Goal: Find specific fact: Find specific fact

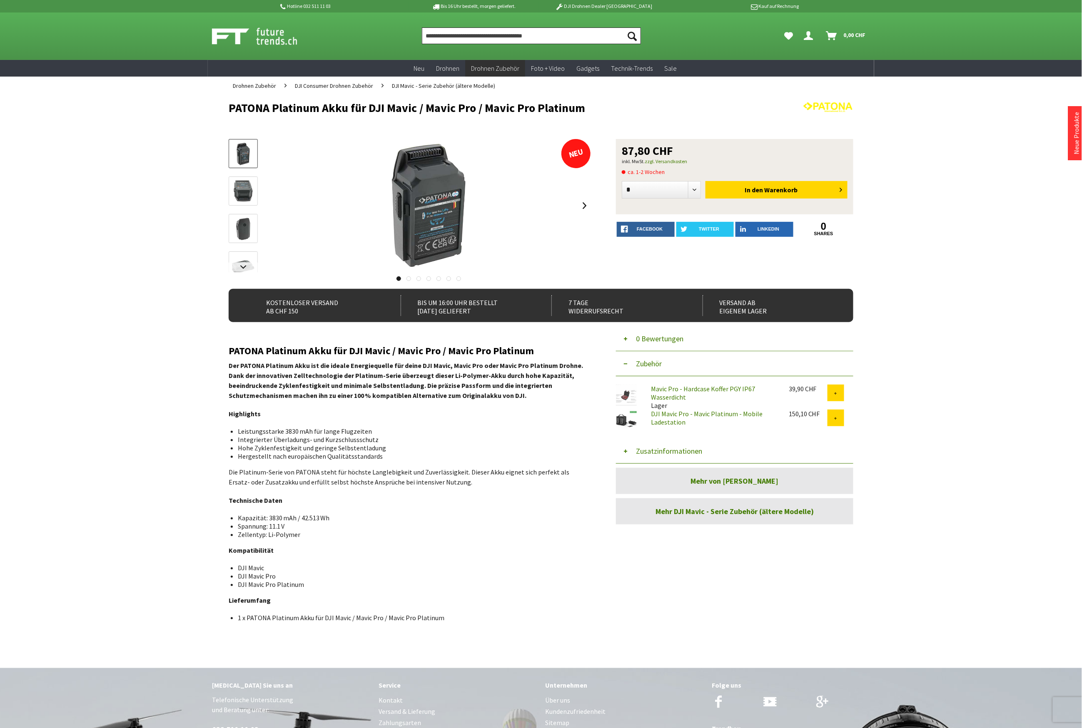
click at [465, 35] on input "Produkt, Marke, Kategorie, EAN, Artikelnummer…" at bounding box center [531, 35] width 219 height 17
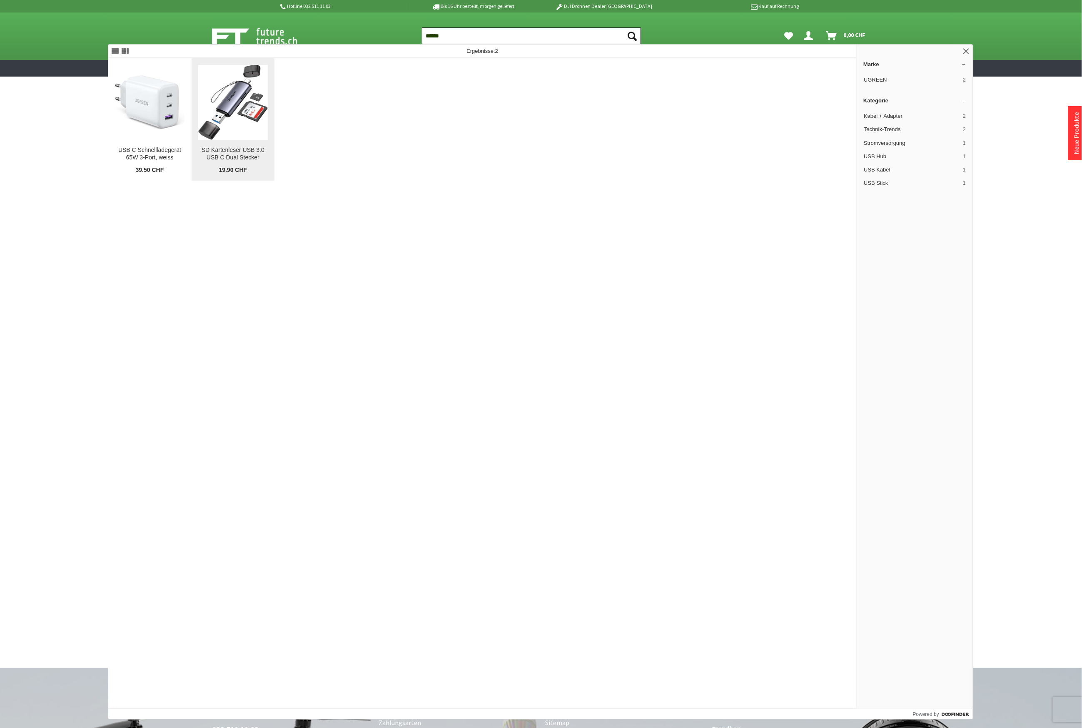
type input "******"
click at [244, 97] on img at bounding box center [233, 102] width 70 height 75
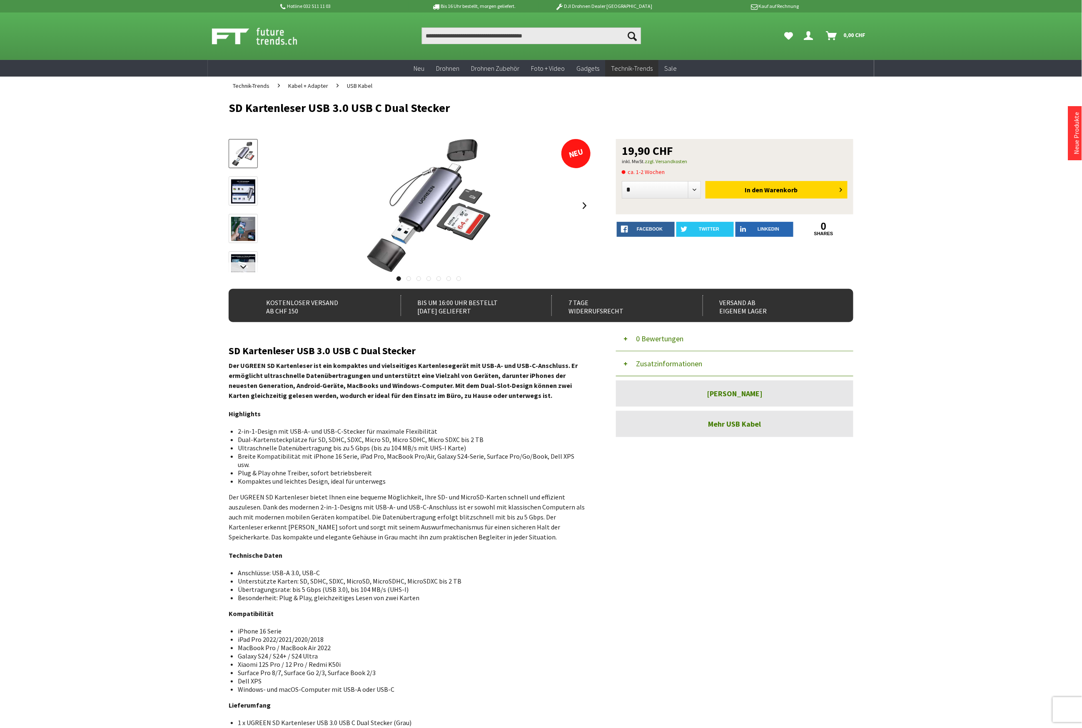
click at [643, 363] on button "Zusatzinformationen" at bounding box center [734, 363] width 237 height 25
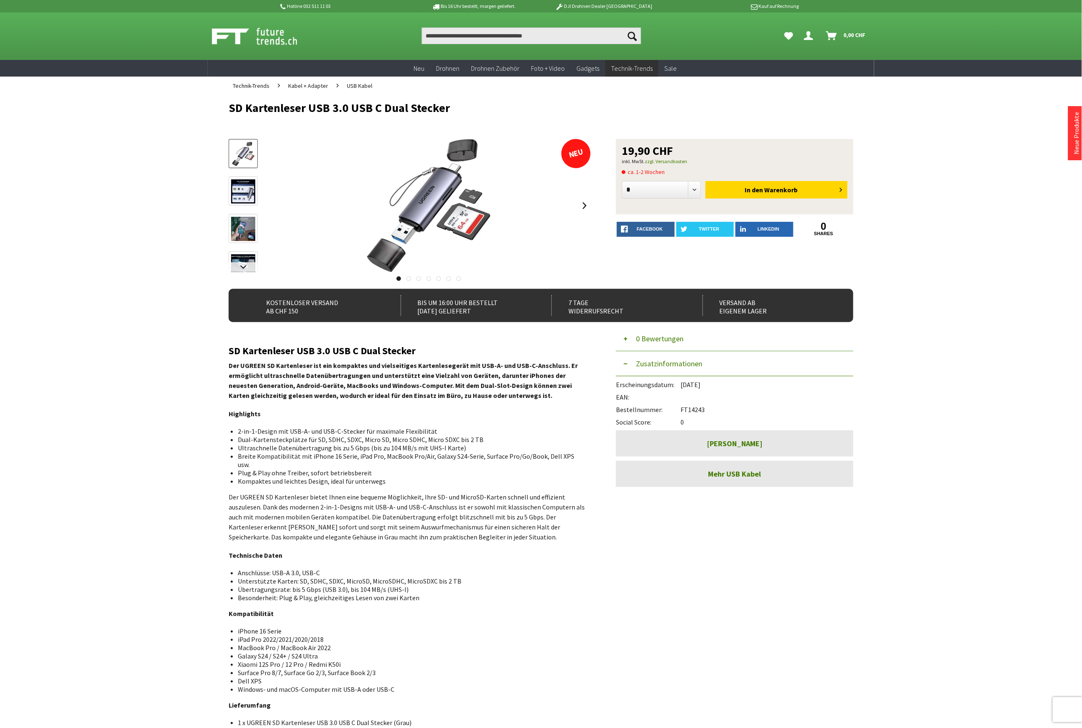
drag, startPoint x: 710, startPoint y: 408, endPoint x: 682, endPoint y: 407, distance: 28.8
click at [682, 407] on div "Bestellnummer: FT14243" at bounding box center [734, 407] width 237 height 12
copy div "FT14243"
